Goal: Information Seeking & Learning: Learn about a topic

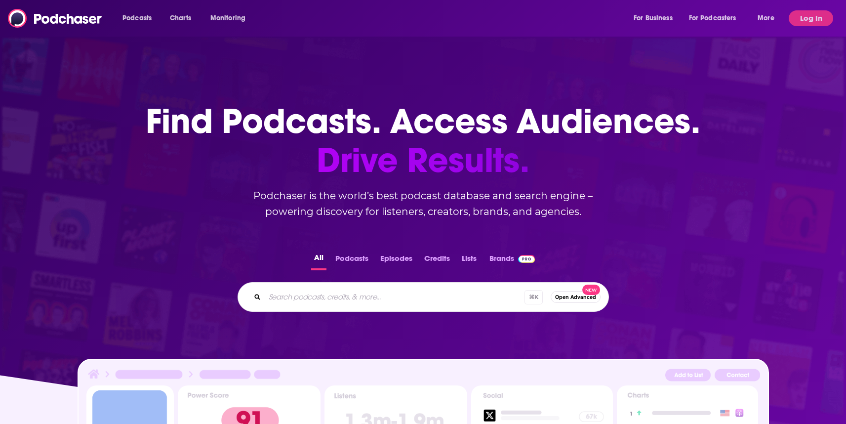
click at [336, 20] on div "Podcasts Charts Monitoring For Business For Podcasters More" at bounding box center [450, 18] width 668 height 16
click at [305, 303] on input "Search podcasts, credits, & more..." at bounding box center [395, 297] width 260 height 16
paste input "Fantasy Footballers Dynasty"
type input "Fantasy Footballers Dynasty"
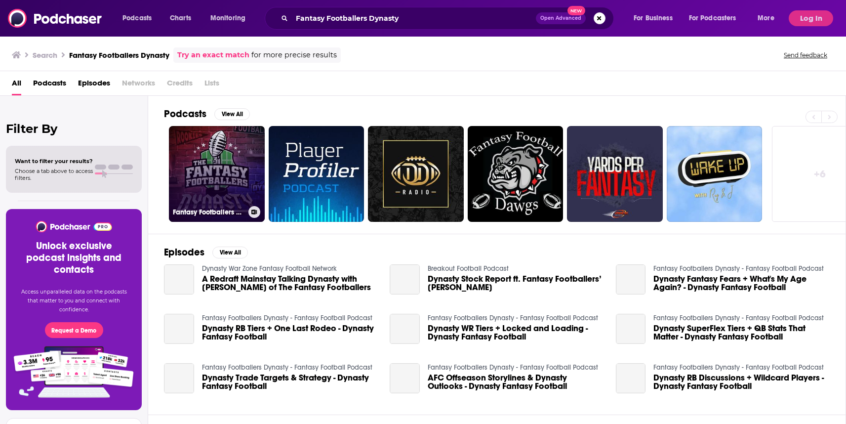
click at [214, 179] on link "Fantasy Footballers Dynasty - Fantasy Football Podcast" at bounding box center [217, 174] width 96 height 96
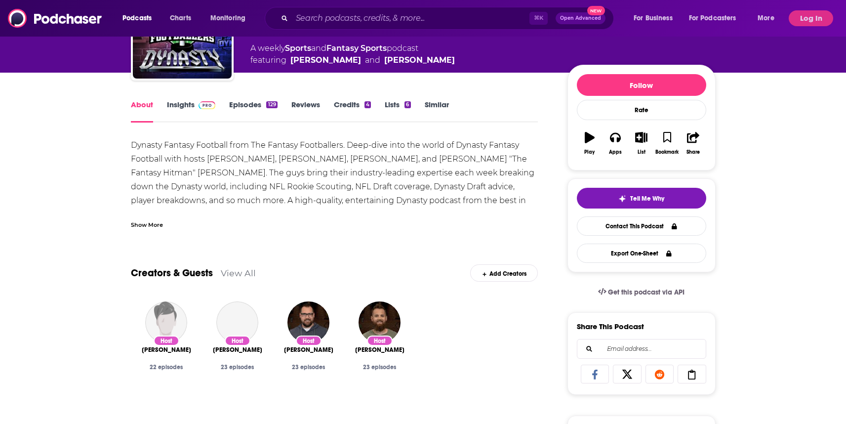
scroll to position [91, 0]
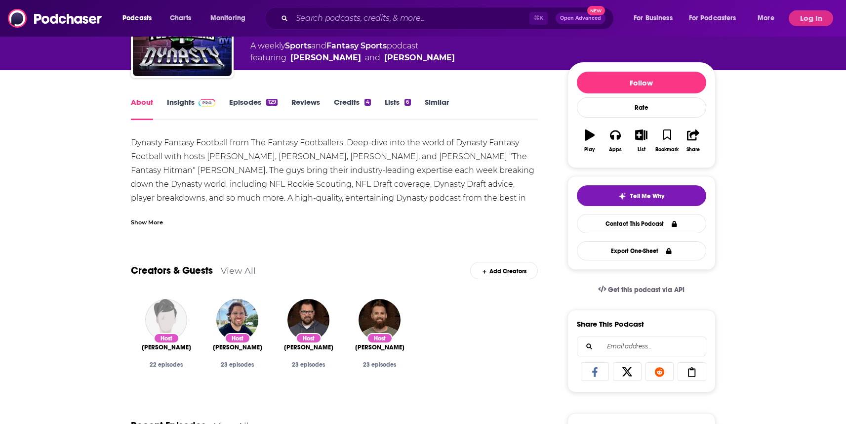
click at [186, 98] on link "Insights" at bounding box center [191, 108] width 49 height 23
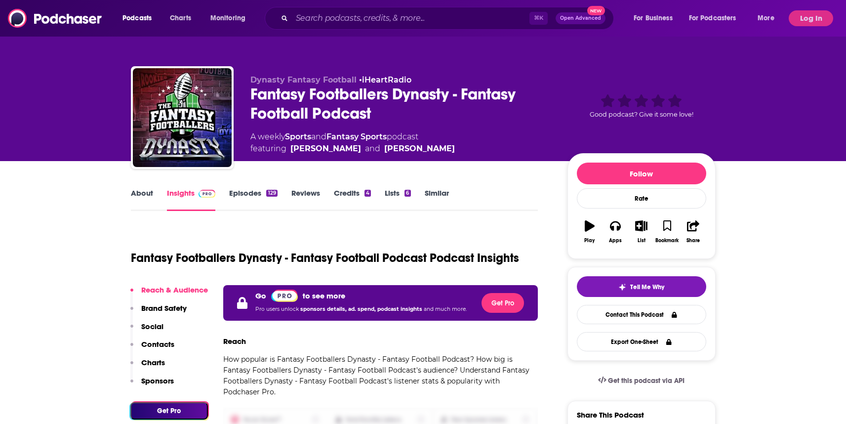
click at [830, 5] on div "Podcasts Charts Monitoring ⌘ K Open Advanced New For Business For Podcasters Mo…" at bounding box center [423, 18] width 846 height 37
click at [808, 18] on button "Log In" at bounding box center [811, 18] width 44 height 16
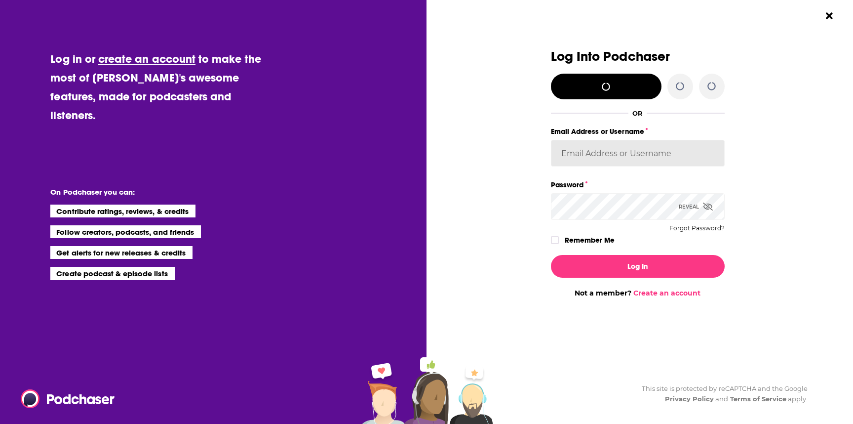
type input "[PERSON_NAME].[PERSON_NAME]"
click at [591, 240] on label "Remember Me" at bounding box center [590, 240] width 50 height 13
click at [558, 244] on input "rememberMe" at bounding box center [555, 244] width 6 height 0
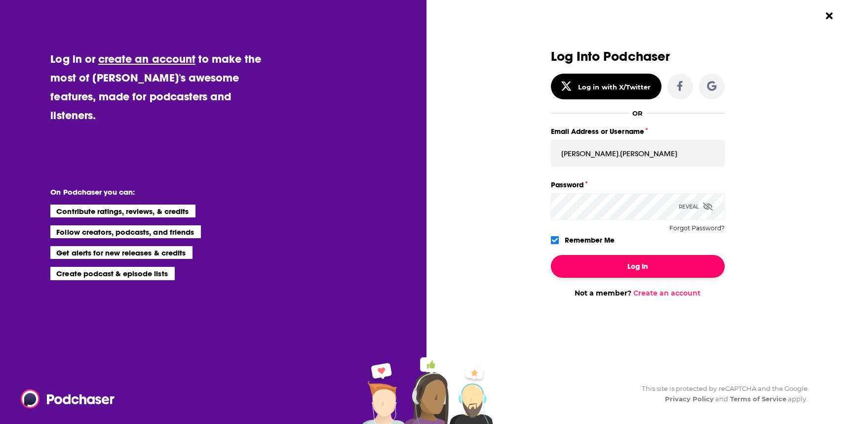
click at [591, 257] on button "Log In" at bounding box center [638, 266] width 174 height 23
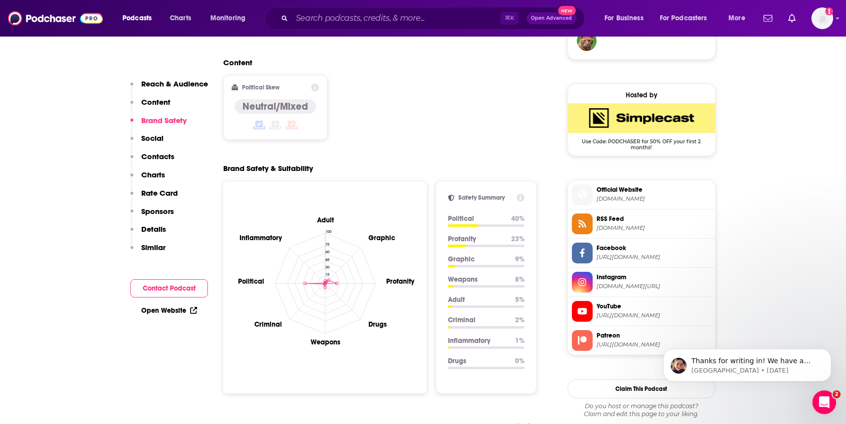
scroll to position [749, 0]
